Goal: Complete application form

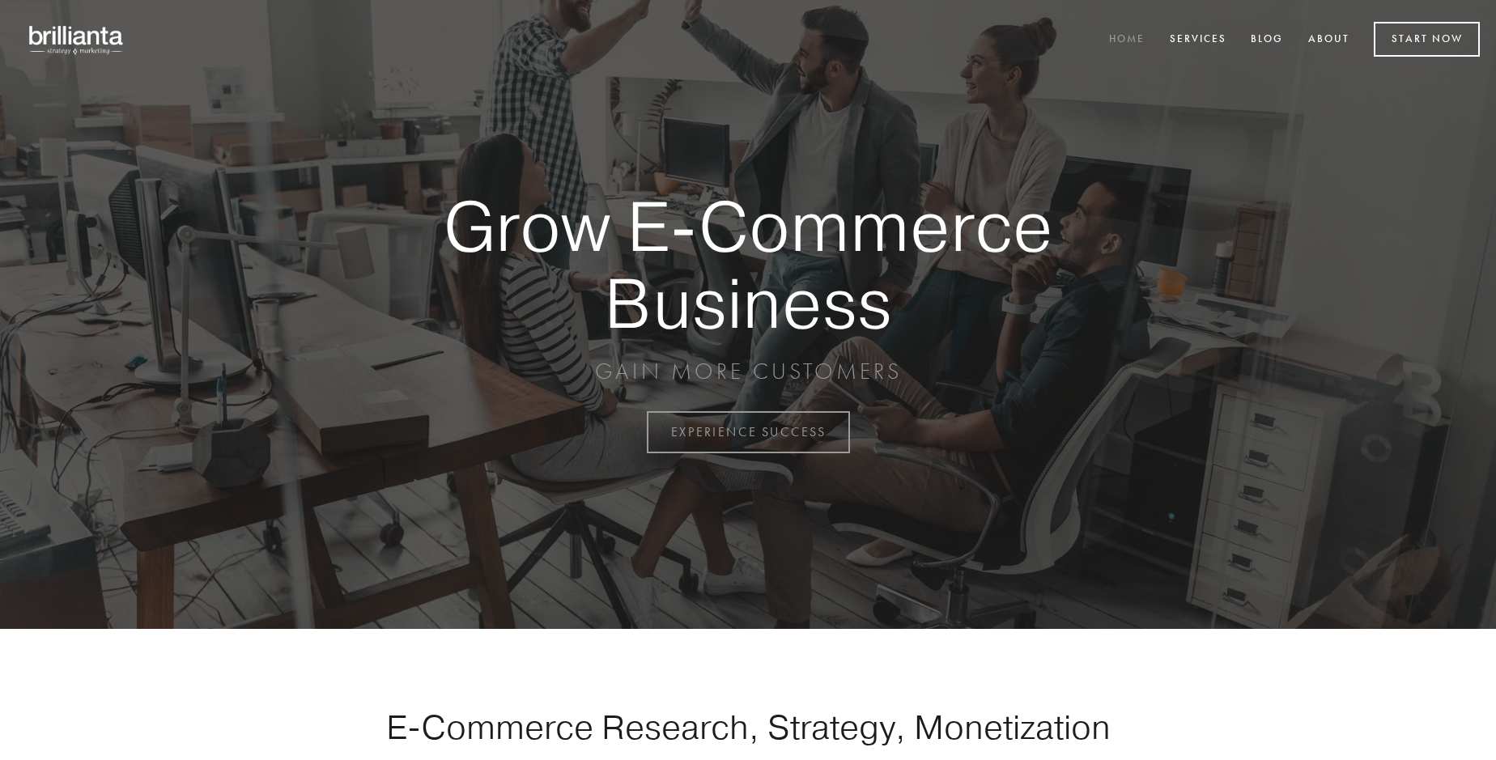
scroll to position [4244, 0]
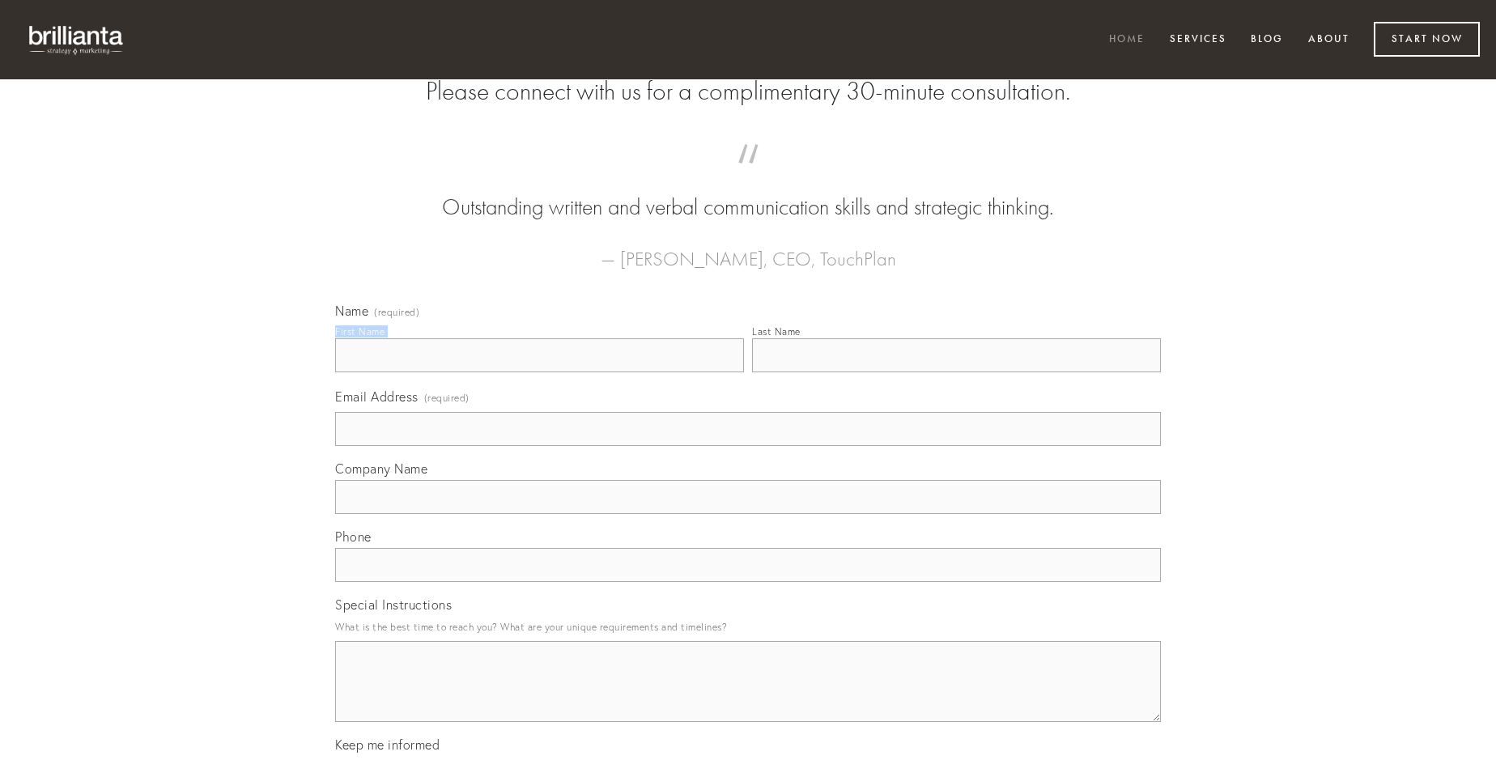
type input "[PERSON_NAME]"
click at [956, 372] on input "Last Name" at bounding box center [956, 355] width 409 height 34
type input "[PERSON_NAME]"
click at [748, 446] on input "Email Address (required)" at bounding box center [748, 429] width 826 height 34
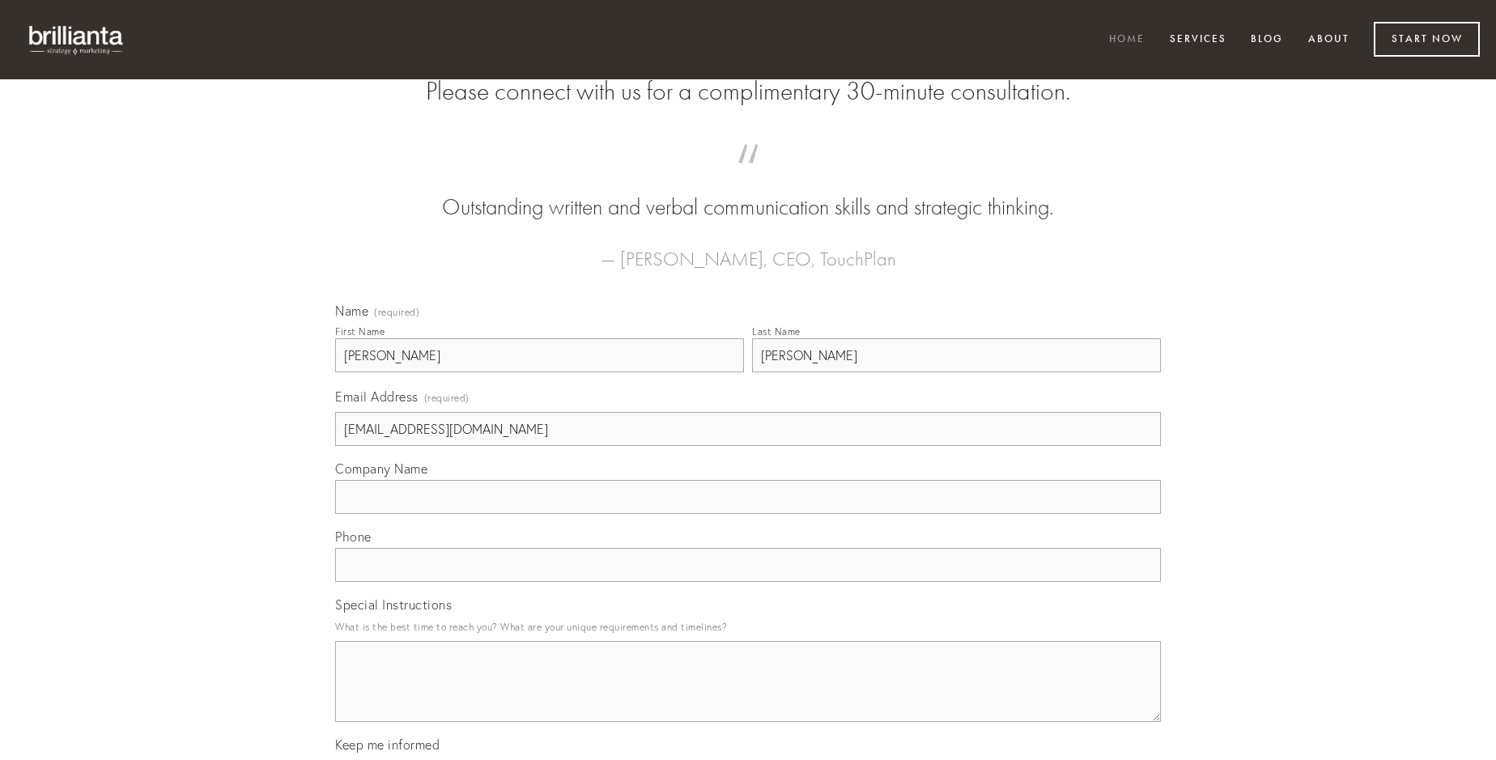
type input "[EMAIL_ADDRESS][DOMAIN_NAME]"
click at [748, 514] on input "Company Name" at bounding box center [748, 497] width 826 height 34
type input "conculco"
click at [748, 582] on input "text" at bounding box center [748, 565] width 826 height 34
click at [748, 696] on textarea "Special Instructions" at bounding box center [748, 681] width 826 height 81
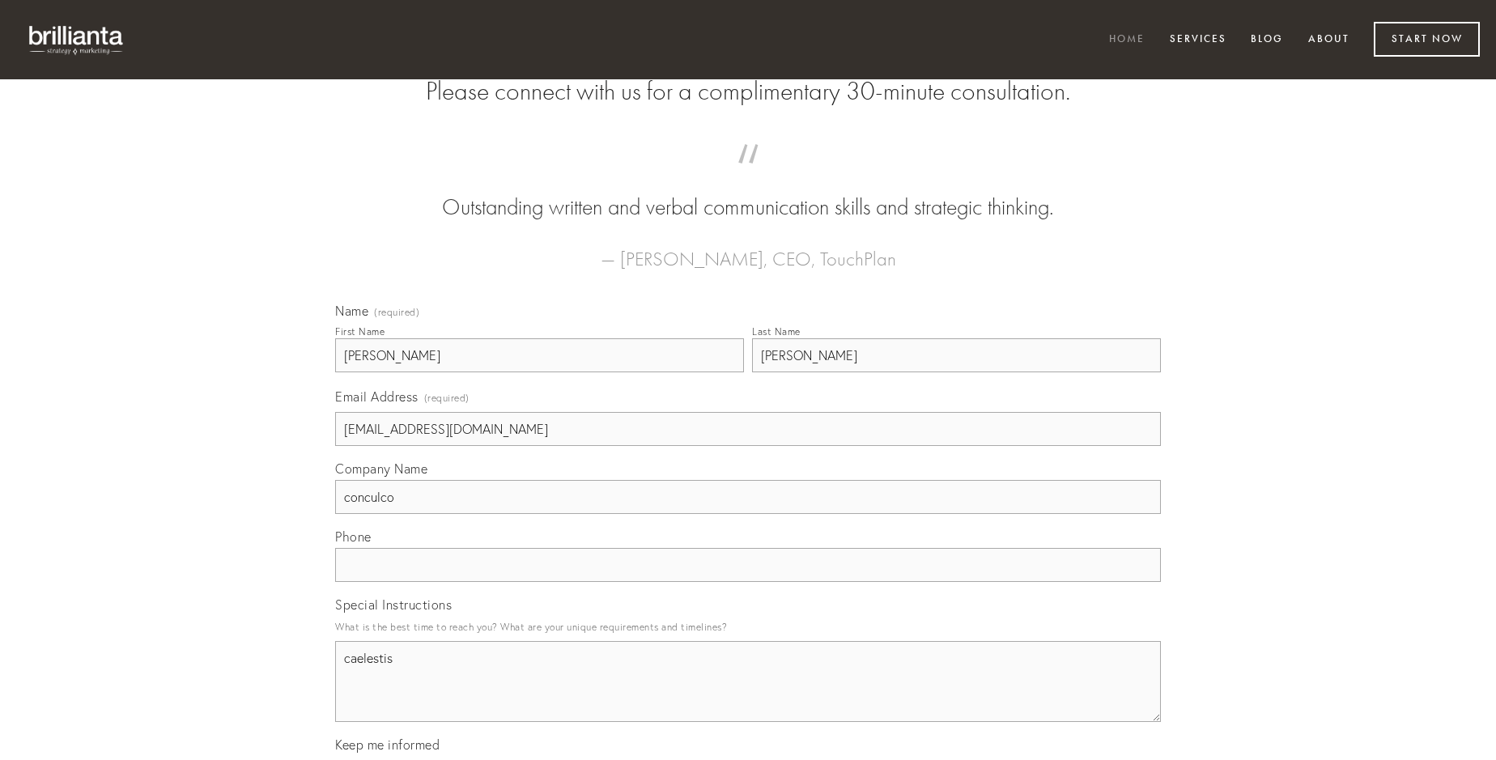
type textarea "caelestis"
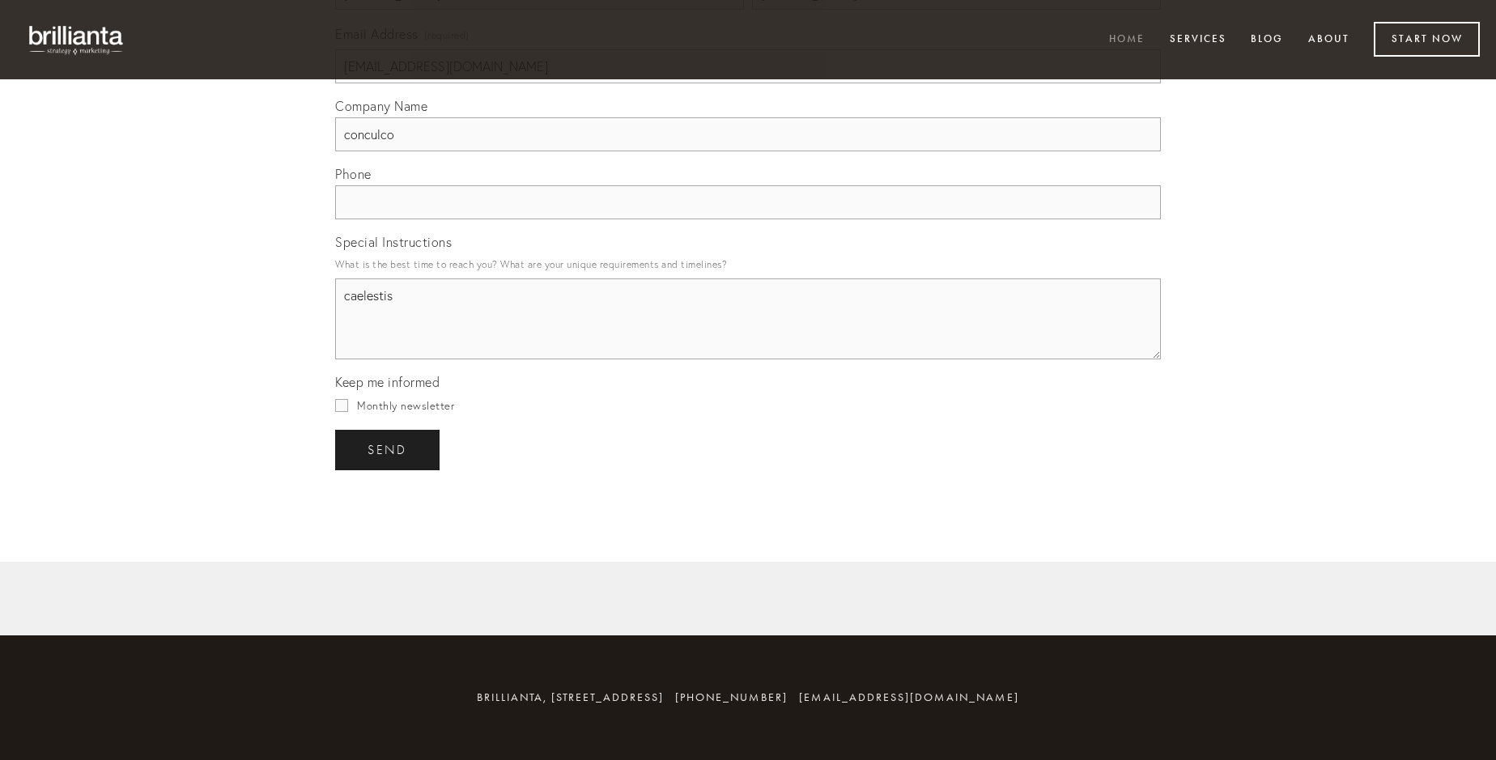
click at [389, 449] on span "send" at bounding box center [388, 450] width 40 height 15
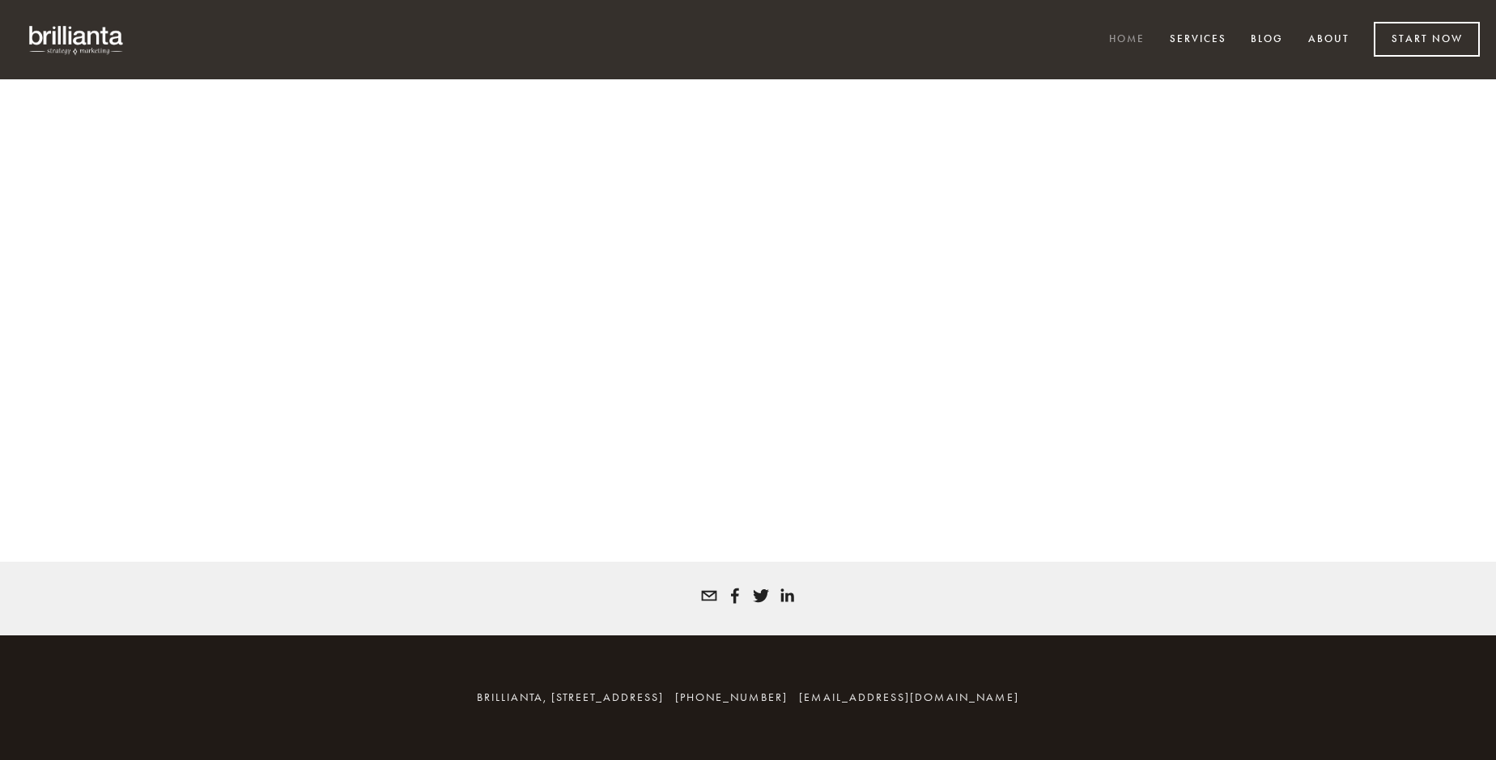
scroll to position [4222, 0]
